Goal: Information Seeking & Learning: Stay updated

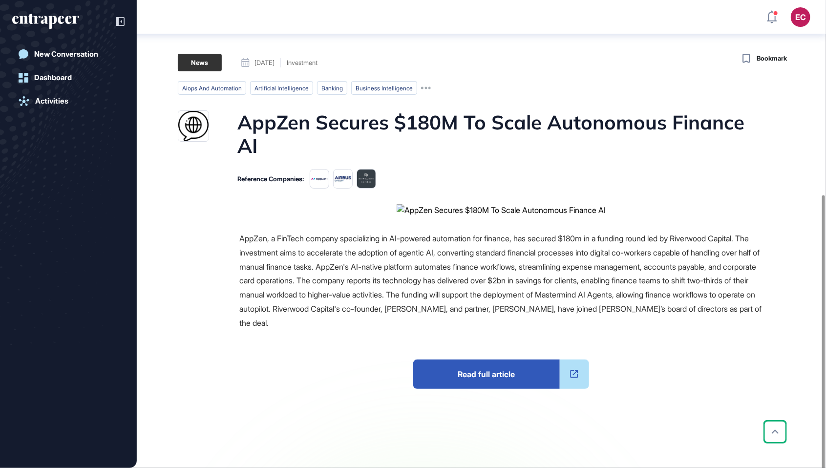
scroll to position [314, 0]
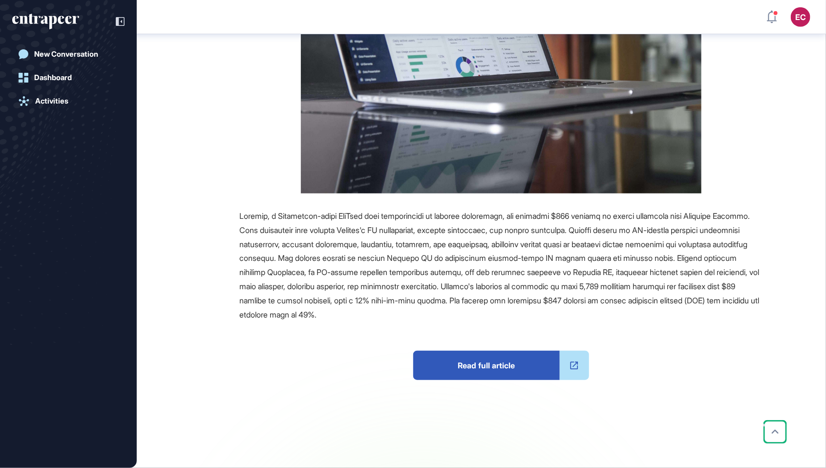
scroll to position [281, 0]
